Goal: Check status: Check status

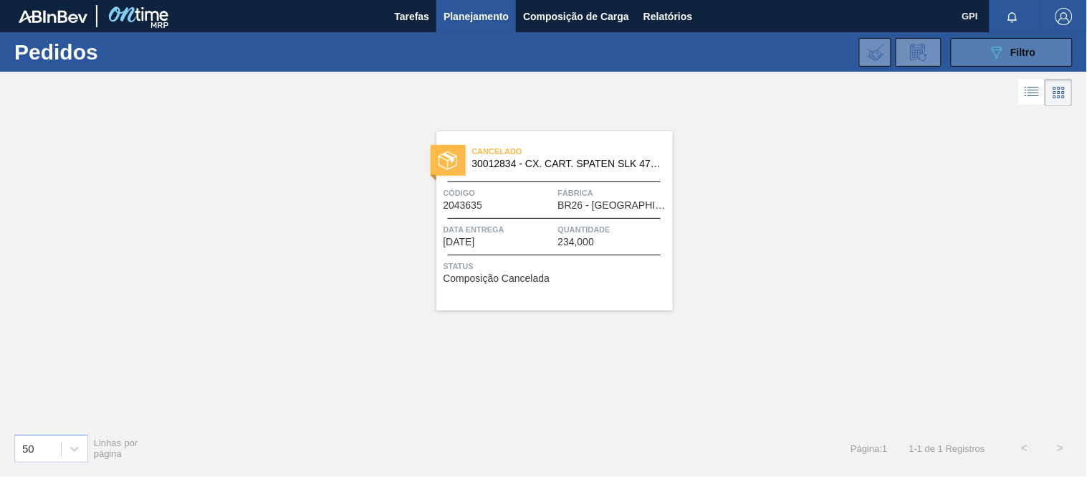
click at [980, 51] on button "089F7B8B-B2A5-4AFE-B5C0-19BA573D28AC Filtro" at bounding box center [1012, 52] width 122 height 29
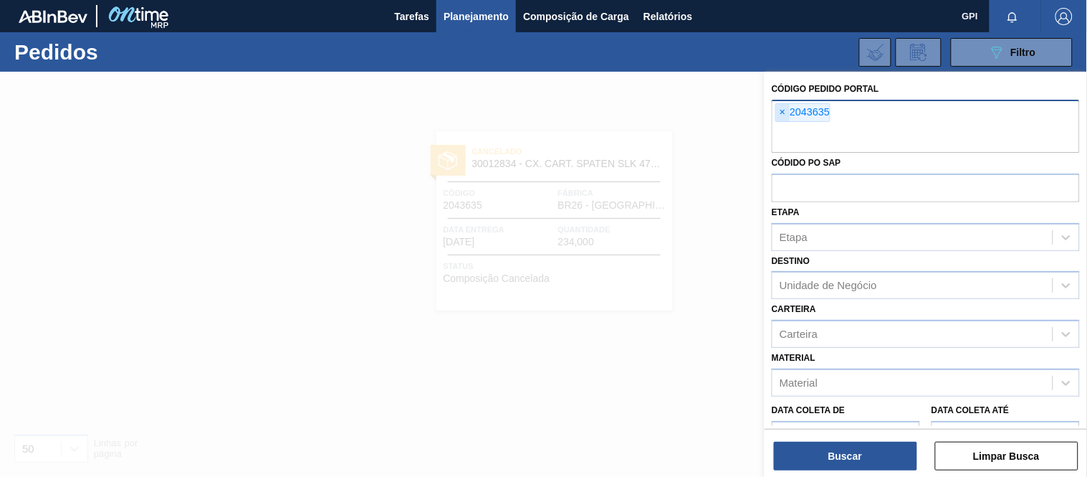
click at [783, 110] on span "×" at bounding box center [783, 112] width 14 height 17
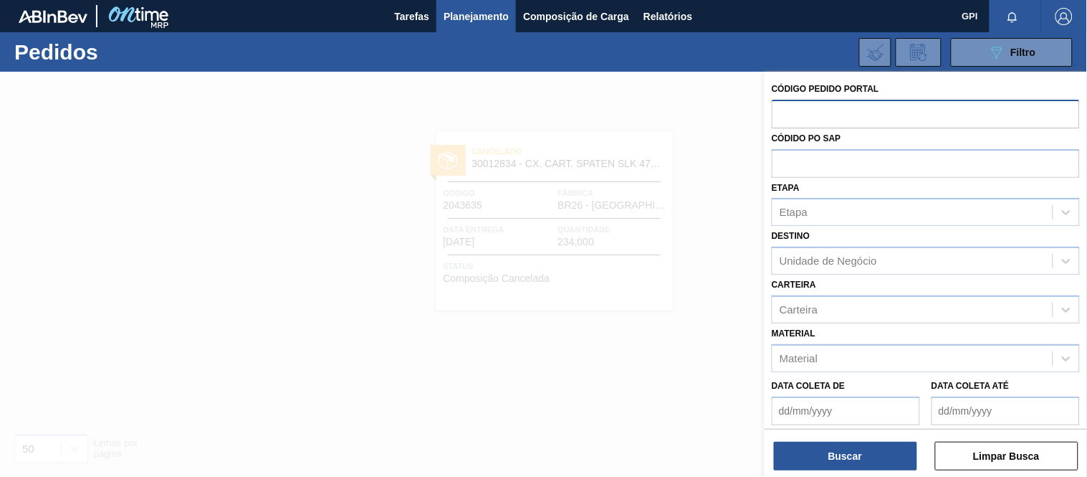
paste input "2025183"
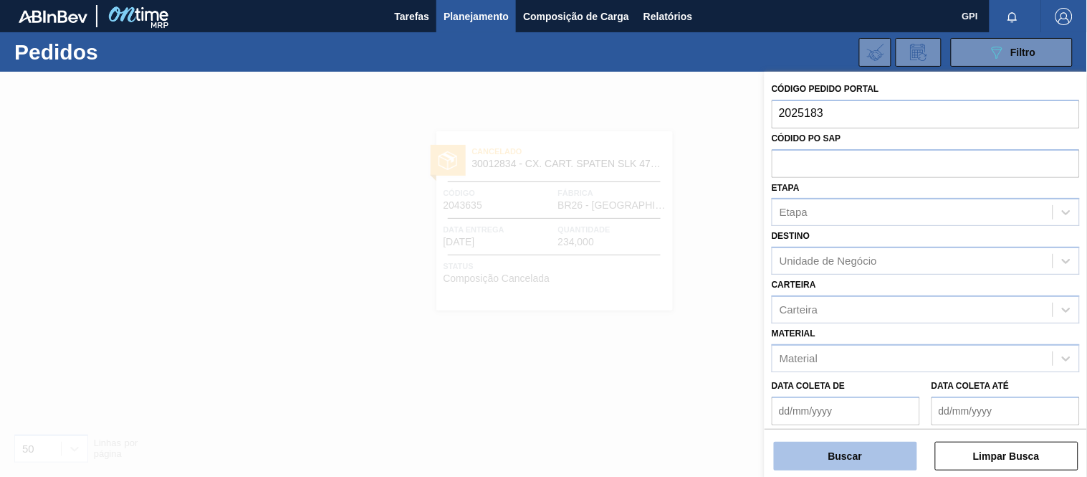
type input "2025183"
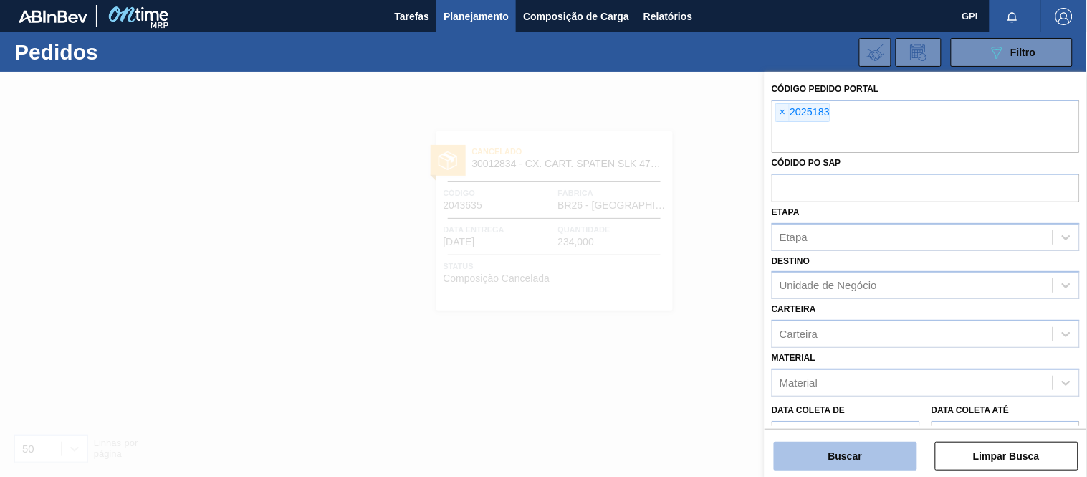
click at [829, 459] on button "Buscar" at bounding box center [845, 456] width 143 height 29
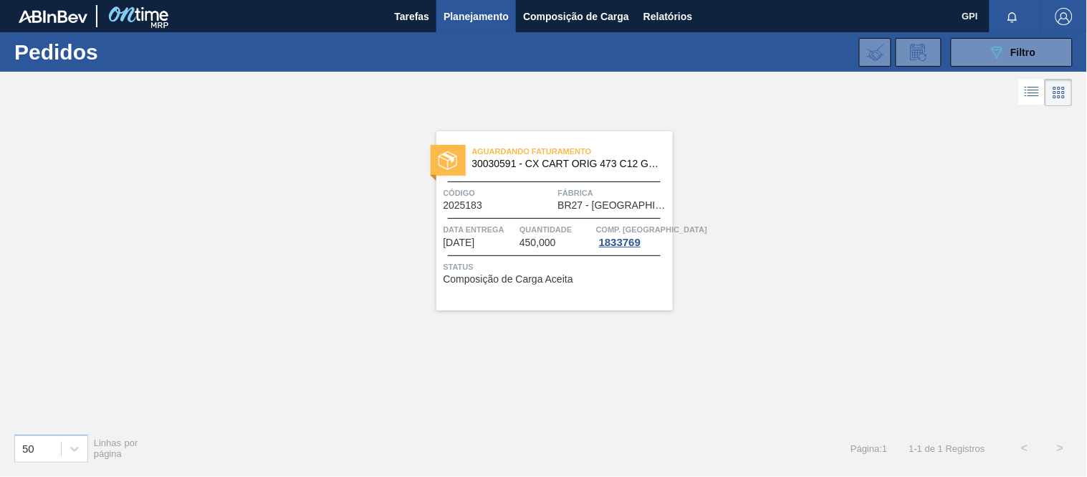
click at [472, 196] on span "Código" at bounding box center [499, 193] width 111 height 14
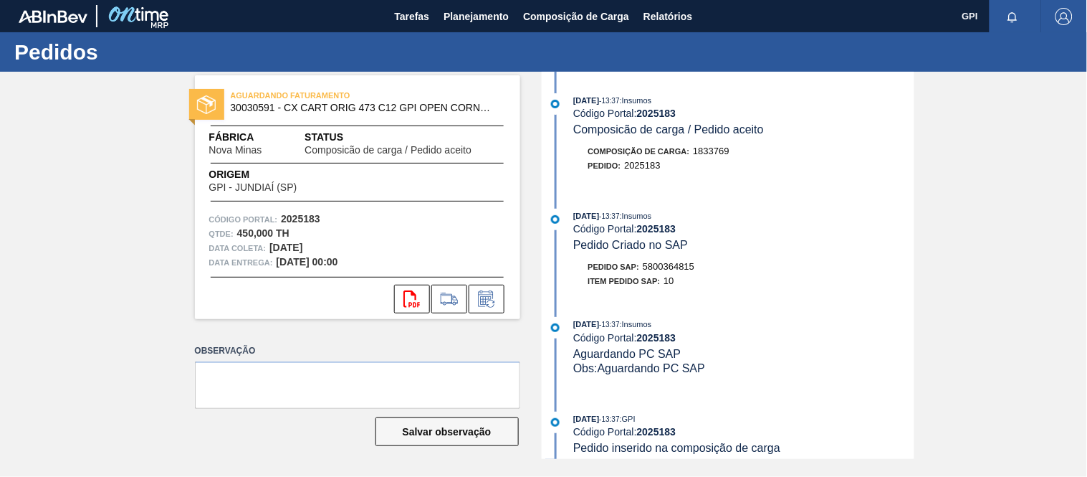
click at [907, 280] on div "Item pedido SAP: 10" at bounding box center [744, 281] width 340 height 14
click at [320, 212] on div "Código Portal: 2025183" at bounding box center [357, 219] width 297 height 14
click at [308, 219] on strong "2025183" at bounding box center [300, 218] width 39 height 11
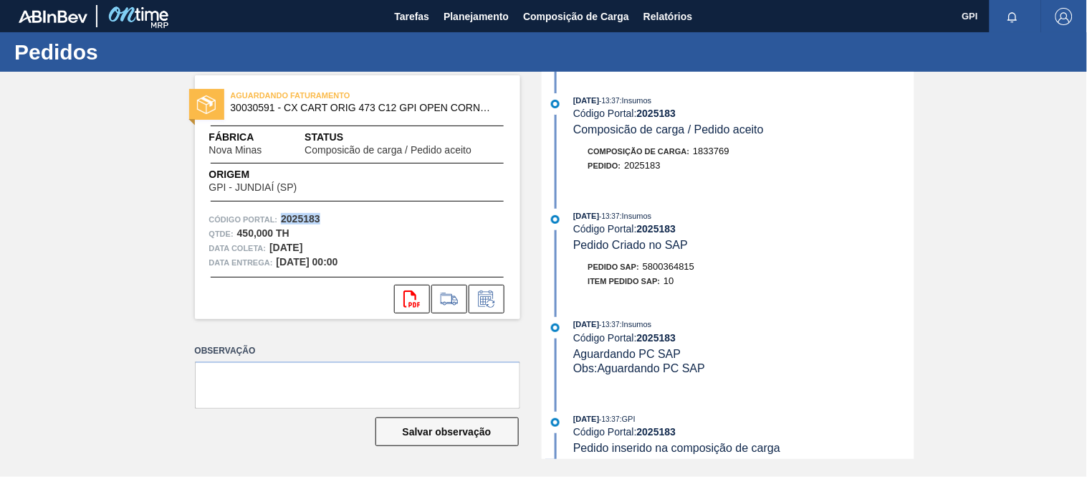
copy strong "2025183"
drag, startPoint x: 273, startPoint y: 106, endPoint x: 244, endPoint y: 108, distance: 29.5
click at [244, 108] on span "30030591 - CX CART ORIG 473 C12 GPI OPEN CORNER" at bounding box center [361, 107] width 260 height 11
drag, startPoint x: 282, startPoint y: 109, endPoint x: 228, endPoint y: 110, distance: 54.5
click at [228, 110] on div "AGUARDANDO FATURAMENTO 30030591 - CX CART ORIG 473 C12 GPI OPEN CORNER" at bounding box center [357, 102] width 325 height 32
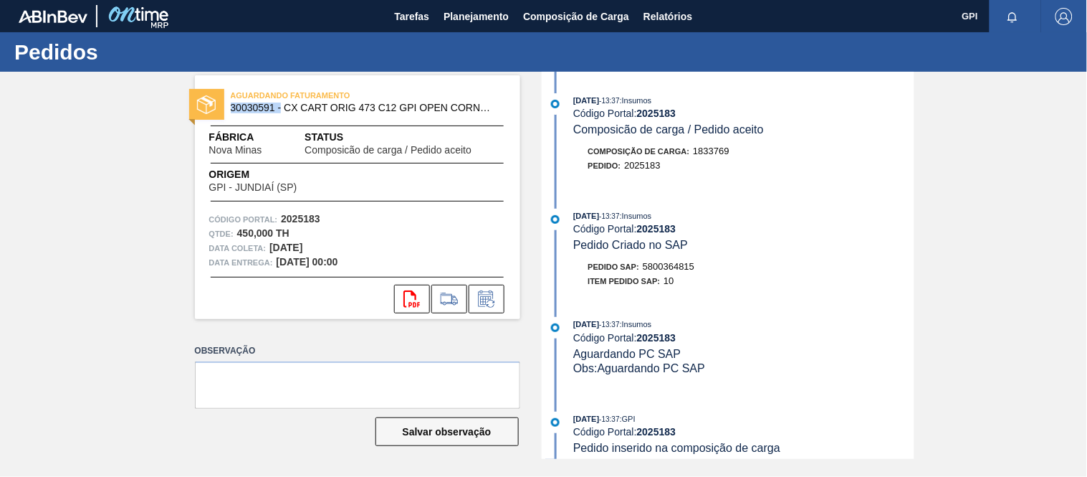
copy span "30030591 -"
click at [309, 216] on strong "2025183" at bounding box center [300, 218] width 39 height 11
copy strong "2025183"
drag, startPoint x: 484, startPoint y: 105, endPoint x: 285, endPoint y: 115, distance: 199.5
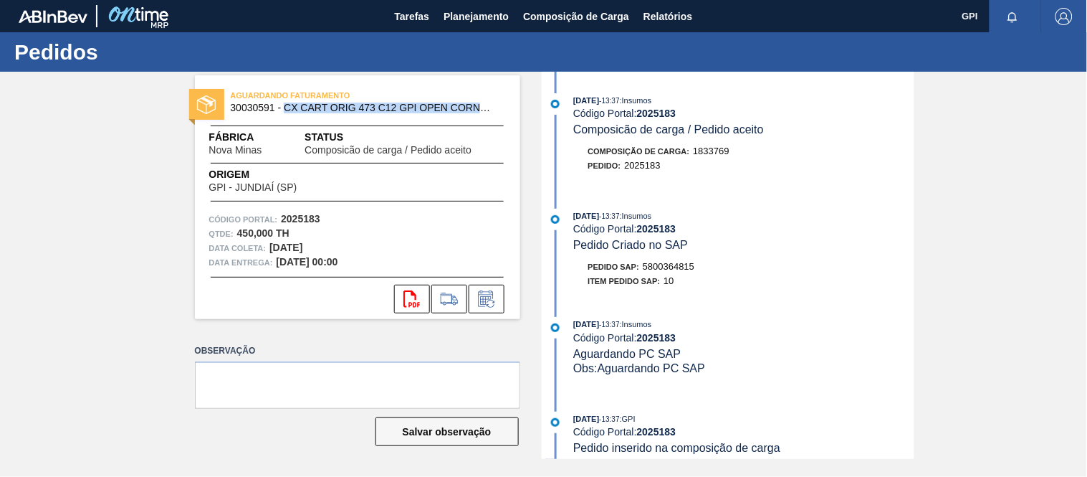
click at [285, 115] on div "AGUARDANDO FATURAMENTO 30030591 - CX CART ORIG 473 C12 GPI OPEN CORNER" at bounding box center [357, 102] width 325 height 32
copy span "CX CART ORIG 473 C12 GPI OPEN CORNE"
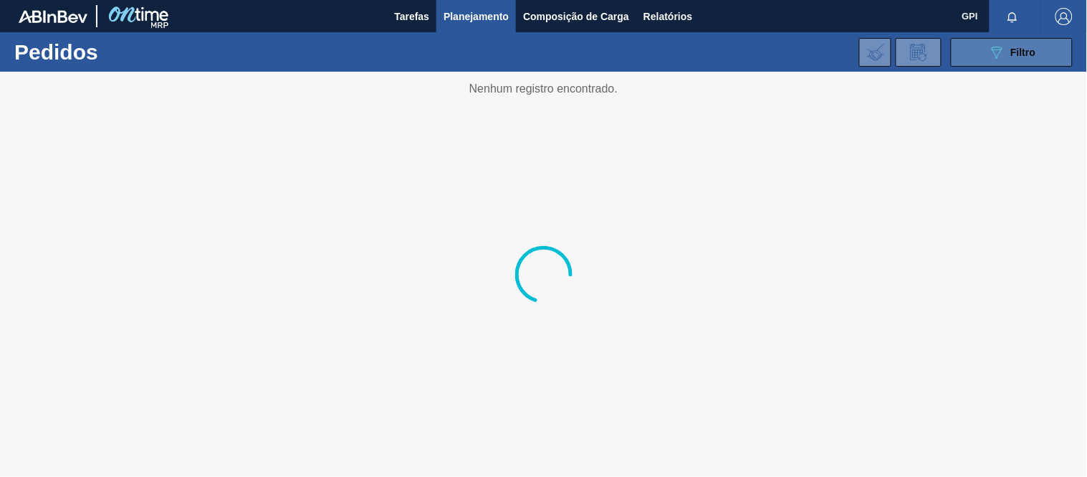
click at [982, 57] on button "089F7B8B-B2A5-4AFE-B5C0-19BA573D28AC Filtro" at bounding box center [1012, 52] width 122 height 29
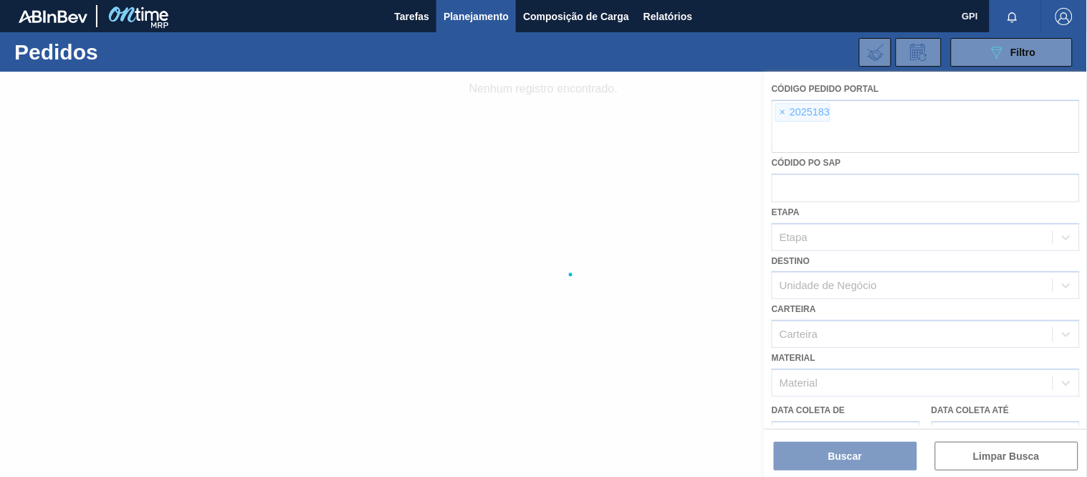
click at [780, 108] on div at bounding box center [543, 274] width 1087 height 405
click at [779, 108] on div at bounding box center [543, 274] width 1087 height 405
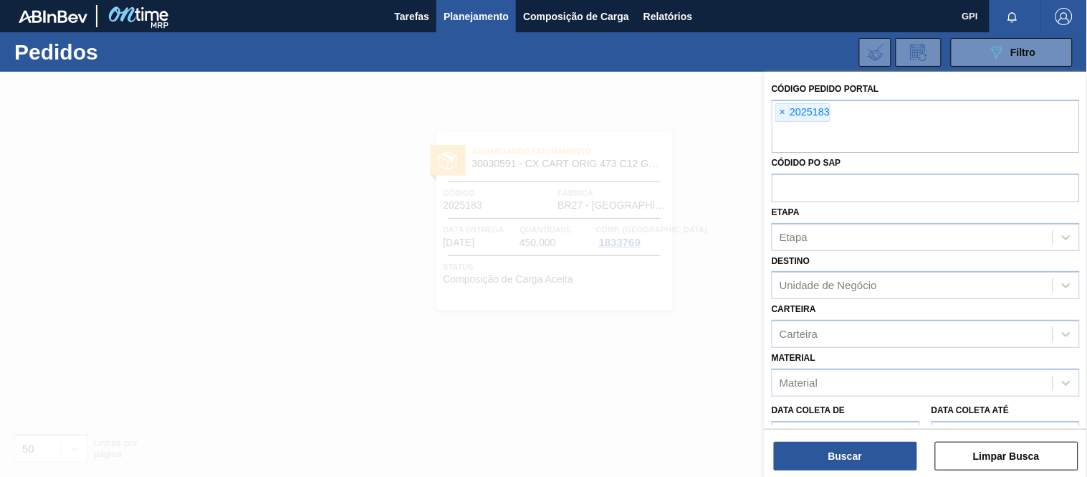
click at [787, 112] on span "×" at bounding box center [783, 112] width 14 height 17
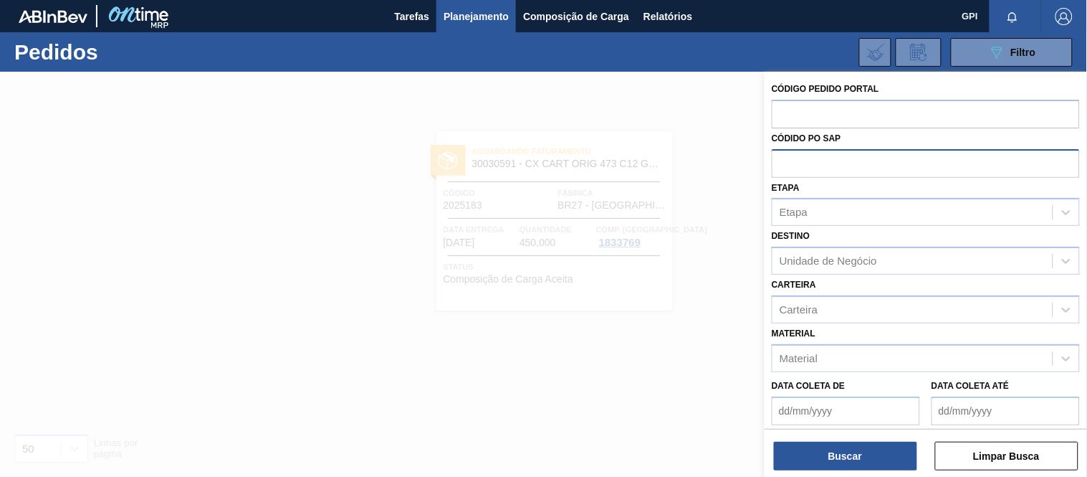
paste input "2048703"
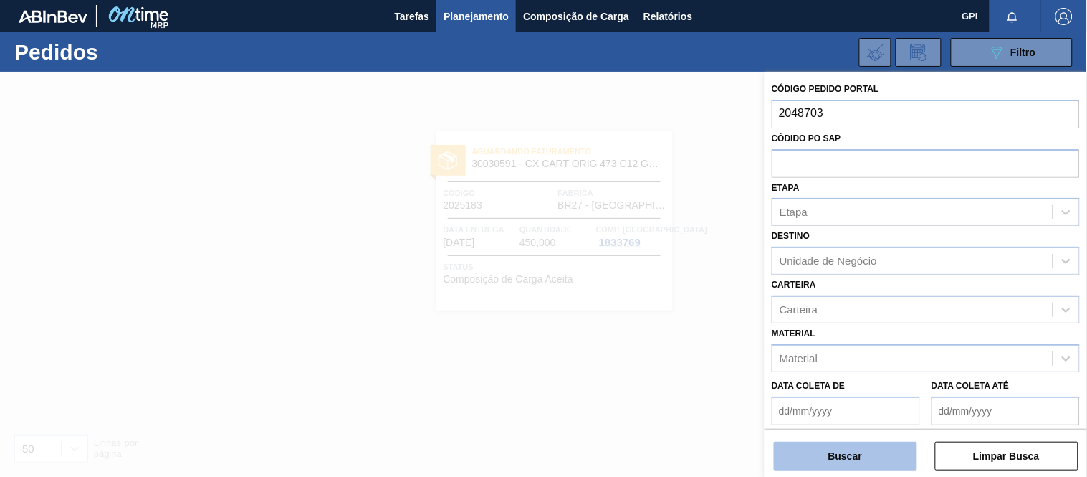
type input "2048703"
click at [849, 461] on button "Buscar" at bounding box center [845, 456] width 143 height 29
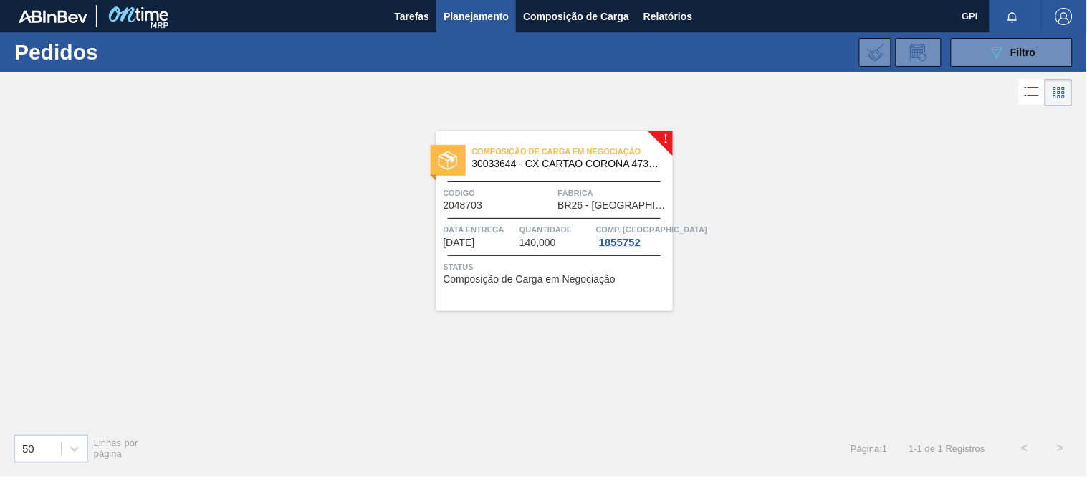
click at [532, 218] on div at bounding box center [554, 218] width 213 height 1
click at [997, 50] on icon "089F7B8B-B2A5-4AFE-B5C0-19BA573D28AC" at bounding box center [996, 52] width 17 height 17
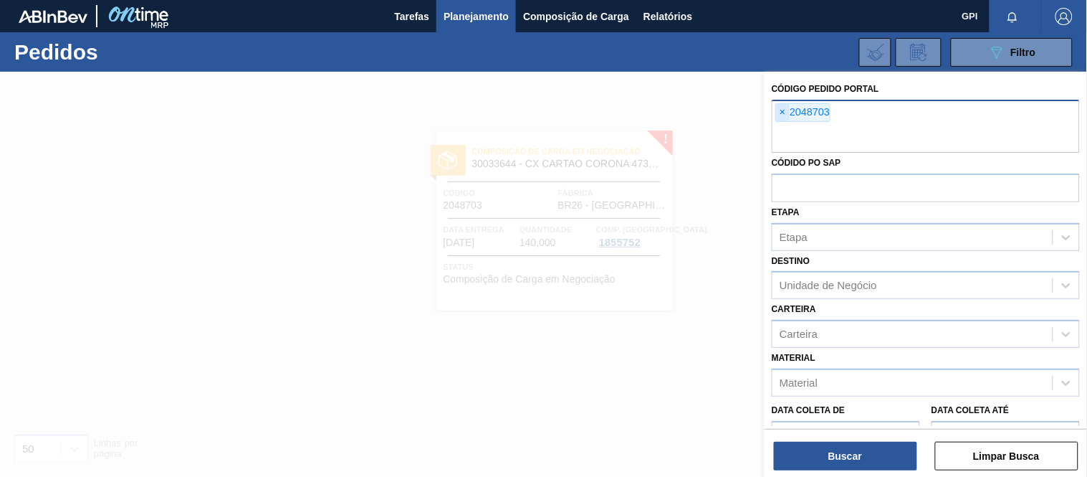
click at [778, 113] on span "×" at bounding box center [783, 112] width 14 height 17
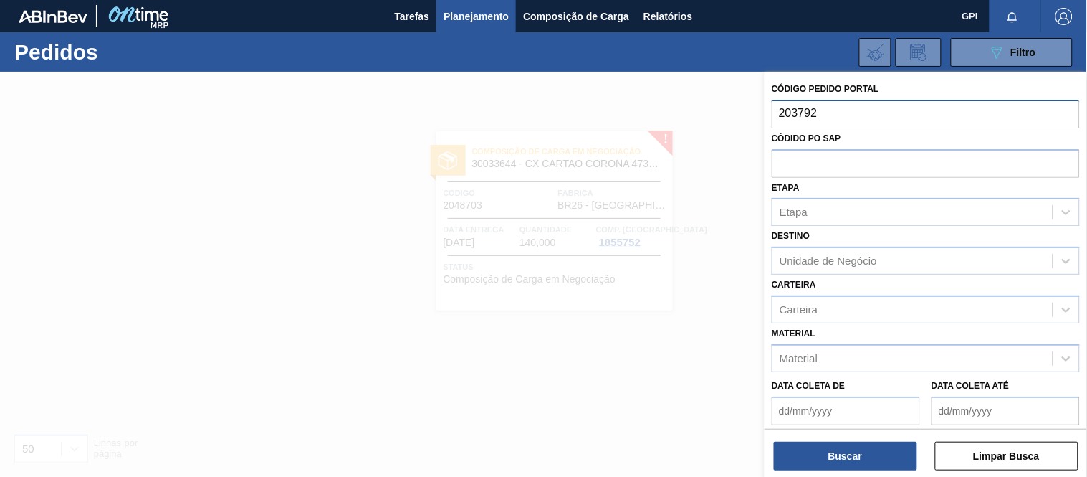
type input "2037928"
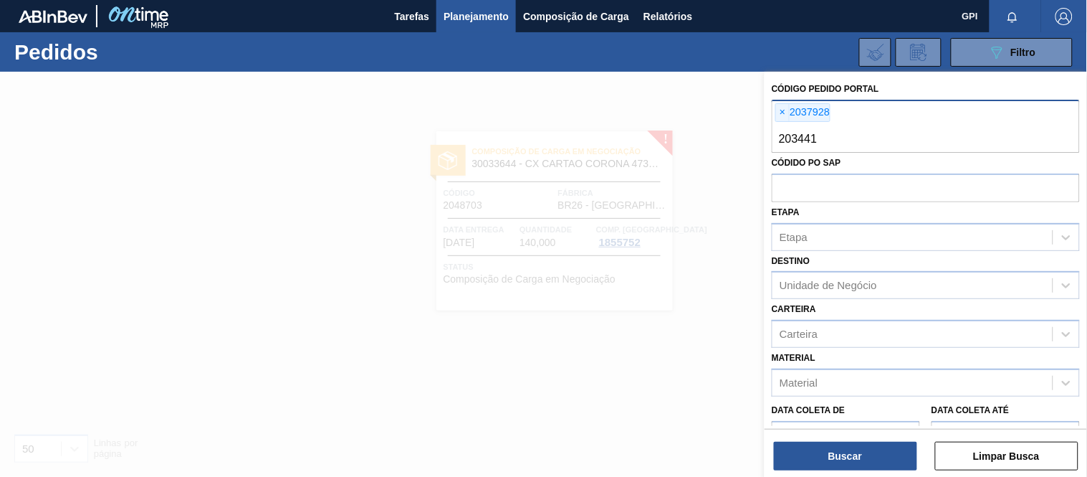
type input "2034410"
type input "2046461"
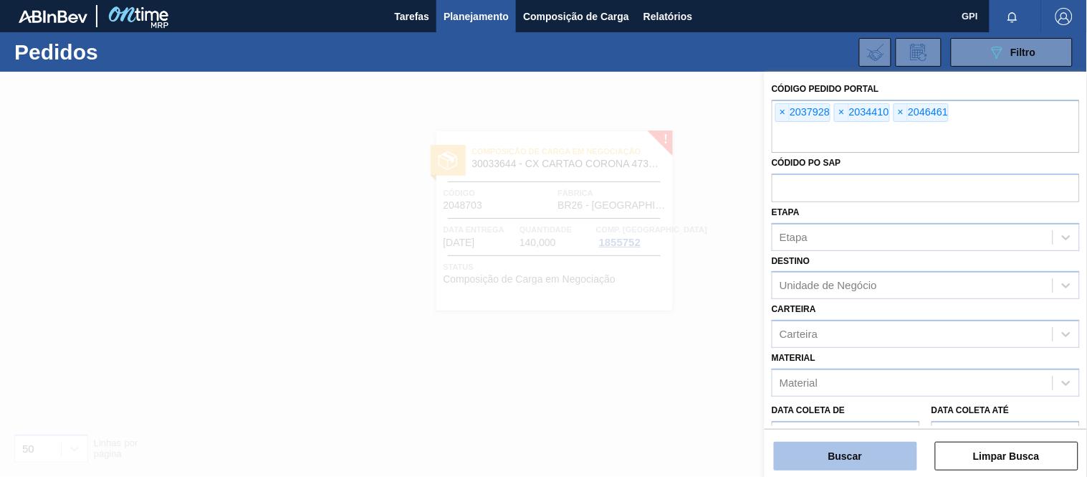
click at [894, 449] on button "Buscar" at bounding box center [845, 456] width 143 height 29
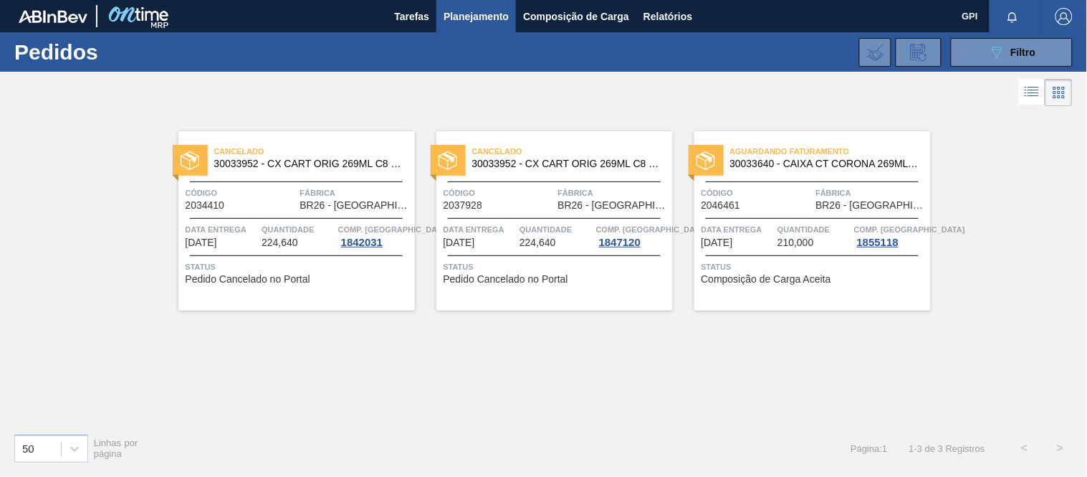
click at [228, 177] on div "Cancelado 30033952 - CX CART ORIG 269ML C8 GPI NIV24 Código 2034410 Fábrica BR2…" at bounding box center [296, 220] width 237 height 179
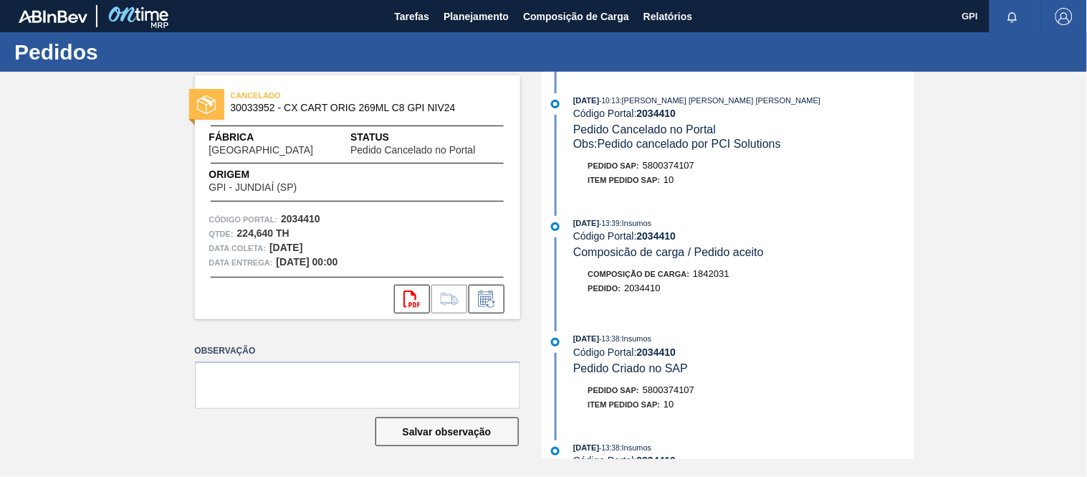
click at [298, 214] on strong "2034410" at bounding box center [300, 218] width 39 height 11
copy strong "2034410"
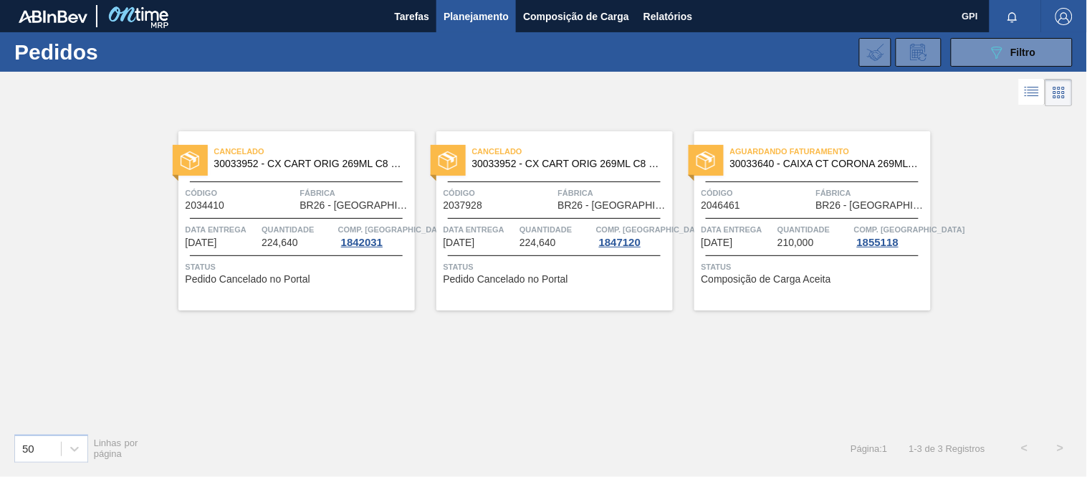
click at [519, 186] on span "Código" at bounding box center [499, 193] width 111 height 14
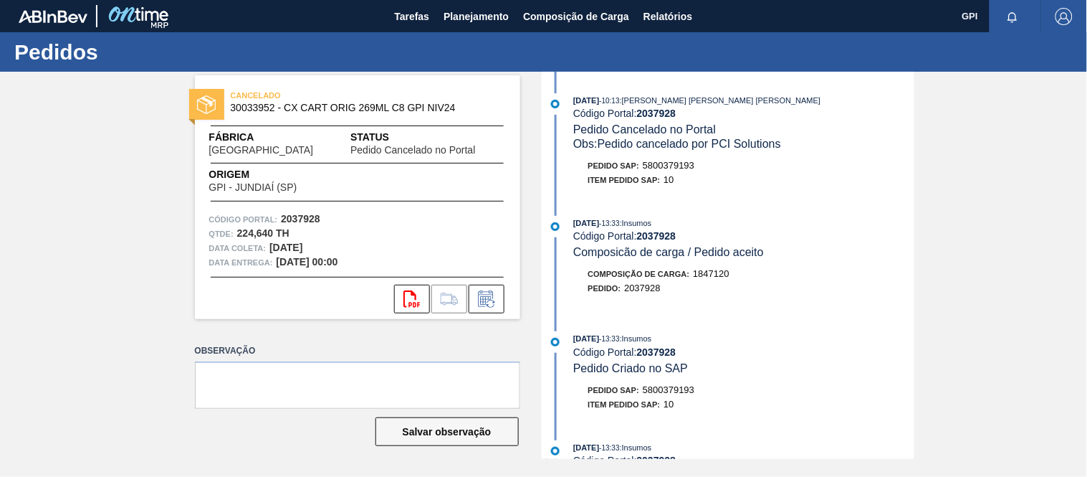
click at [309, 212] on div "Código Portal: 2037928" at bounding box center [357, 219] width 297 height 14
copy strong "2037928"
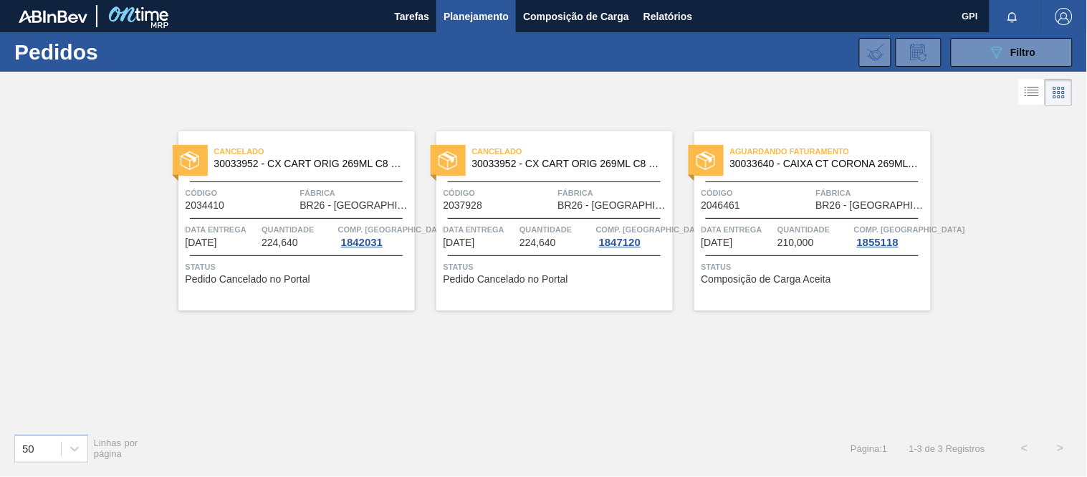
click at [824, 233] on span "Quantidade" at bounding box center [814, 229] width 73 height 14
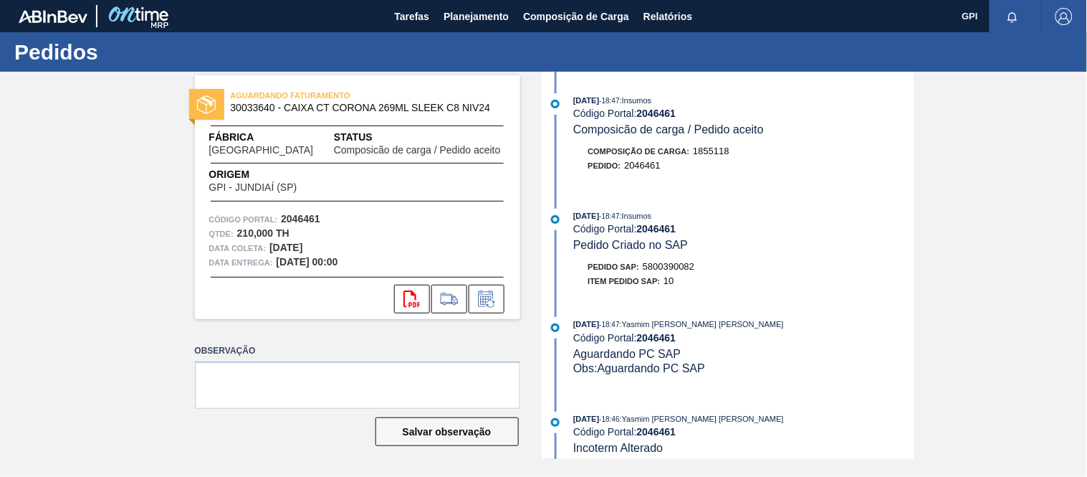
click at [315, 216] on strong "2046461" at bounding box center [300, 218] width 39 height 11
copy strong "2046461"
click at [854, 221] on div "[DATE] 18:47 : Insumos" at bounding box center [743, 216] width 340 height 14
